Goal: Transaction & Acquisition: Purchase product/service

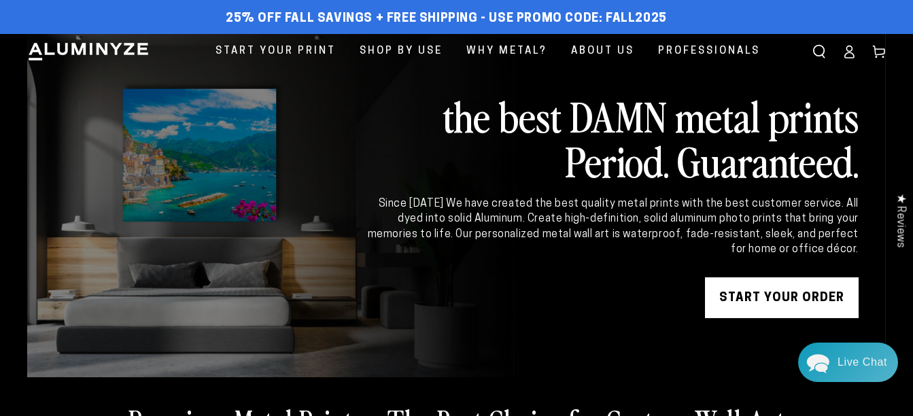
click at [755, 294] on link "START YOUR Order" at bounding box center [782, 297] width 154 height 41
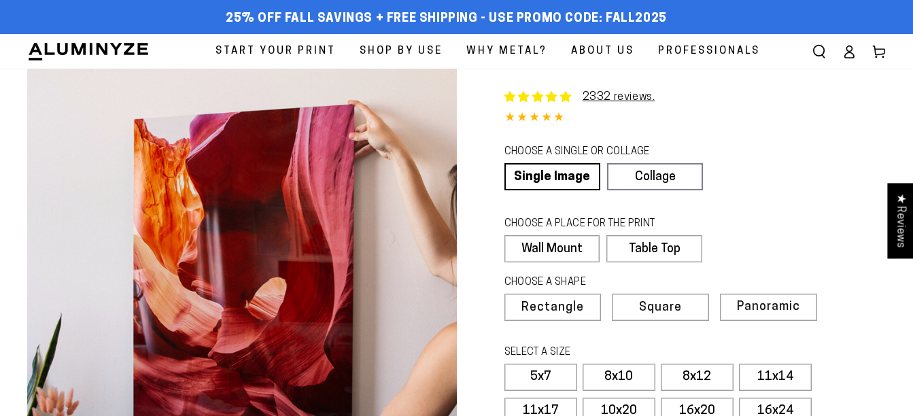
select select "**********"
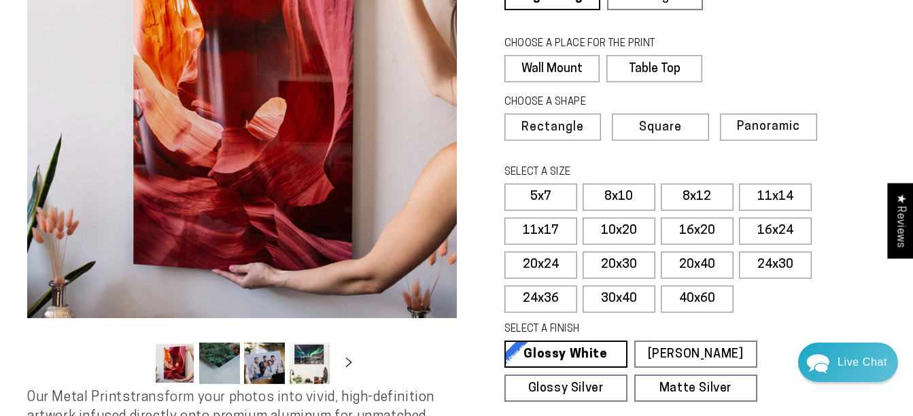
scroll to position [204, 0]
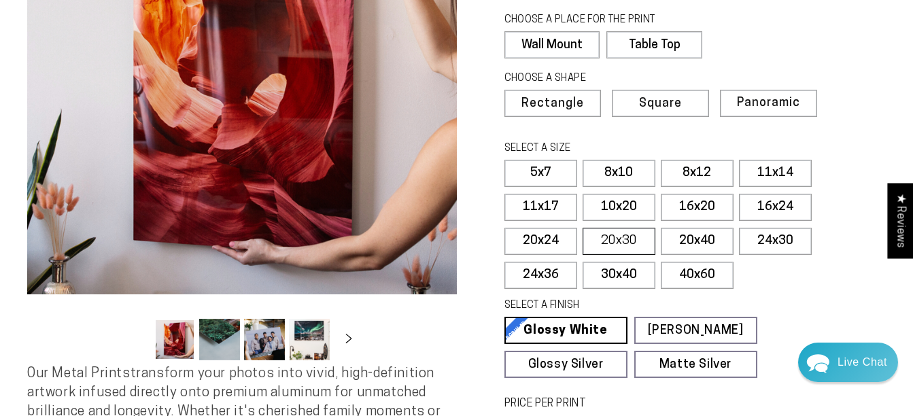
click at [625, 233] on label "20x30" at bounding box center [619, 241] width 73 height 27
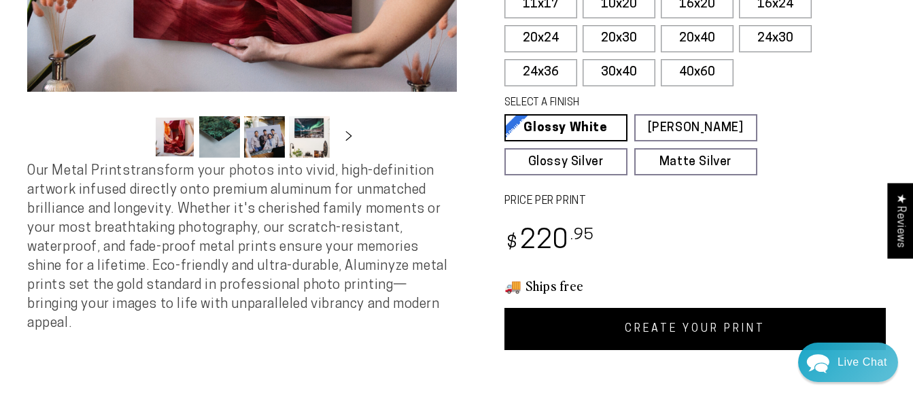
scroll to position [408, 0]
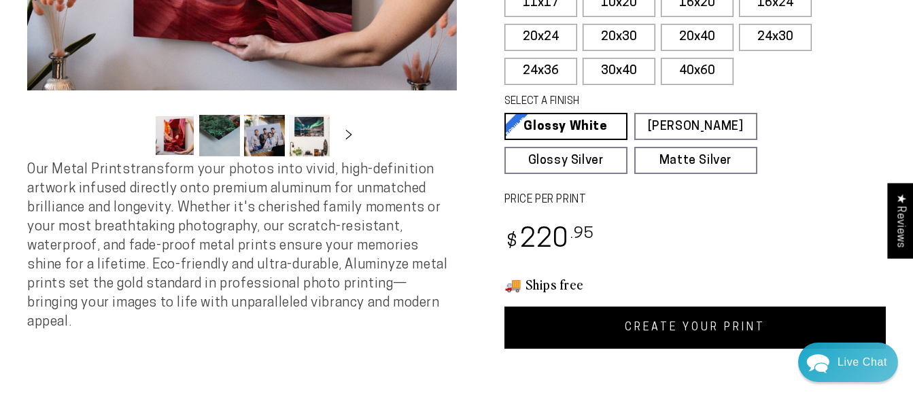
click at [635, 322] on link "CREATE YOUR PRINT" at bounding box center [695, 328] width 382 height 42
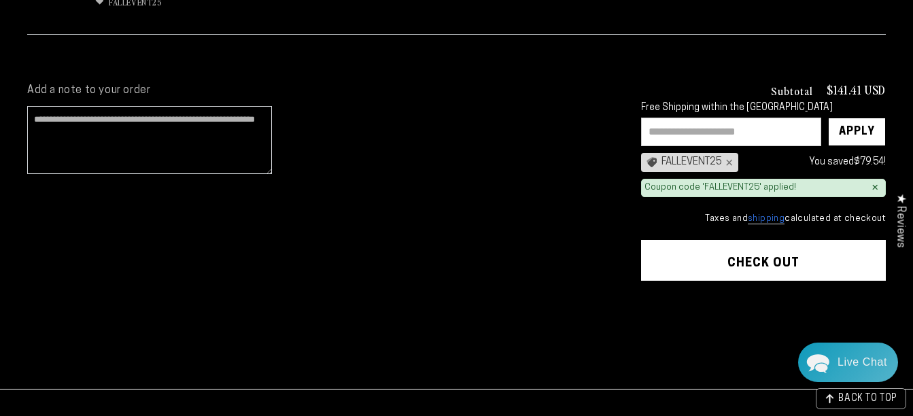
scroll to position [272, 0]
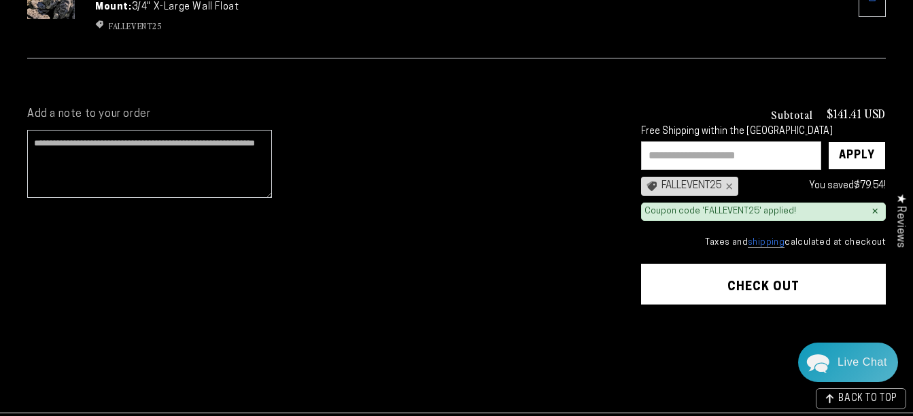
click at [752, 278] on button "Check out" at bounding box center [763, 284] width 245 height 41
